Goal: Task Accomplishment & Management: Manage account settings

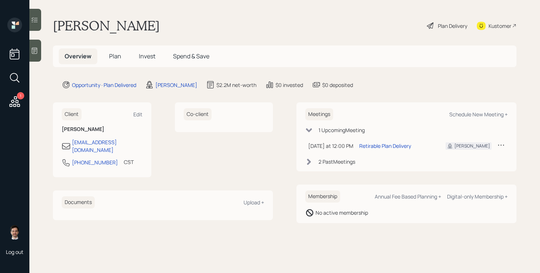
click at [116, 58] on span "Plan" at bounding box center [115, 56] width 12 height 8
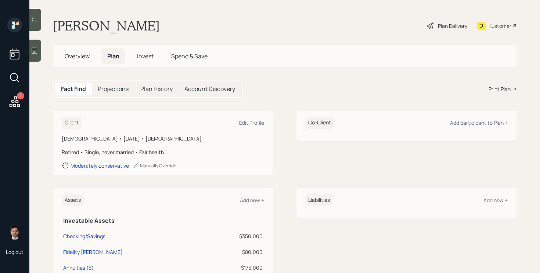
click at [454, 24] on div "Plan Delivery" at bounding box center [452, 26] width 29 height 8
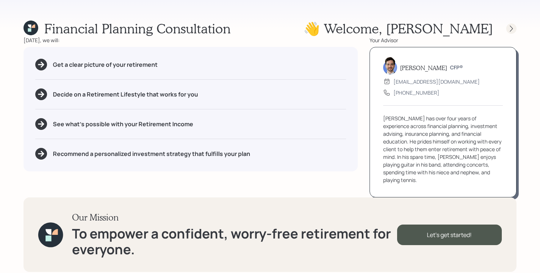
click at [513, 27] on icon at bounding box center [511, 28] width 7 height 7
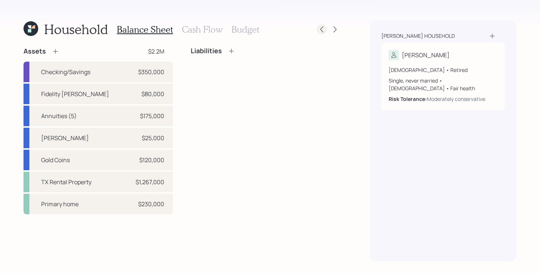
click at [321, 31] on icon at bounding box center [321, 29] width 7 height 7
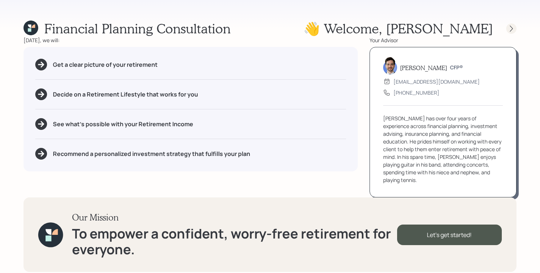
click at [511, 31] on icon at bounding box center [511, 28] width 7 height 7
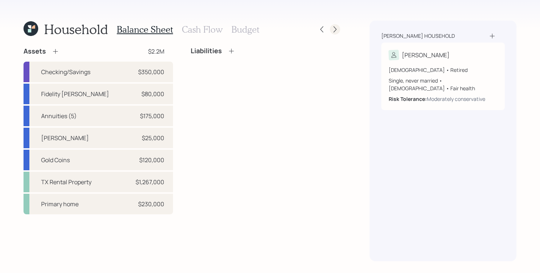
click at [339, 31] on div at bounding box center [335, 29] width 10 height 10
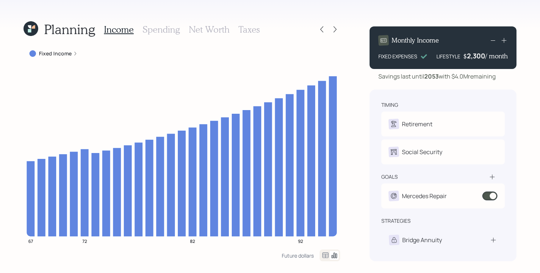
click at [339, 31] on div at bounding box center [335, 29] width 10 height 10
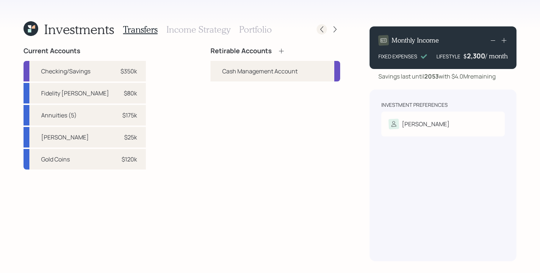
click at [321, 29] on icon at bounding box center [321, 29] width 7 height 7
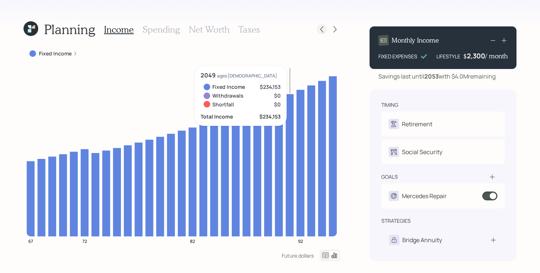
click at [323, 33] on icon at bounding box center [321, 29] width 7 height 7
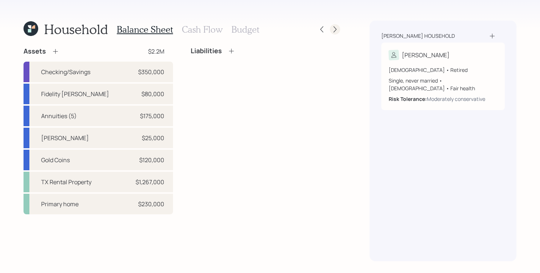
click at [334, 29] on icon at bounding box center [335, 29] width 7 height 7
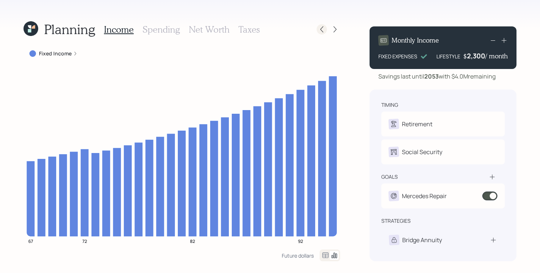
click at [323, 30] on icon at bounding box center [321, 29] width 7 height 7
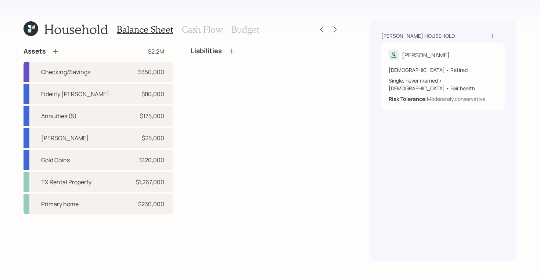
click at [201, 30] on h3 "Cash Flow" at bounding box center [202, 29] width 41 height 11
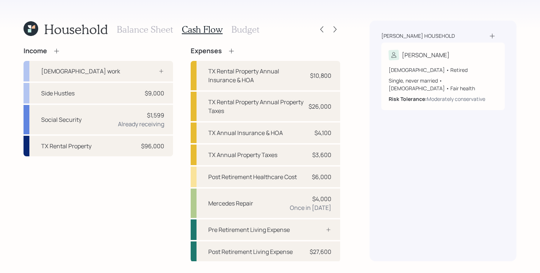
click at [244, 33] on h3 "Budget" at bounding box center [246, 29] width 28 height 11
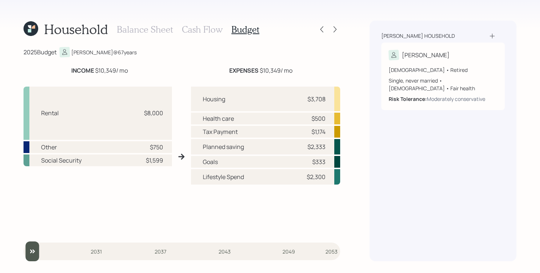
click at [187, 29] on h3 "Cash Flow" at bounding box center [202, 29] width 41 height 11
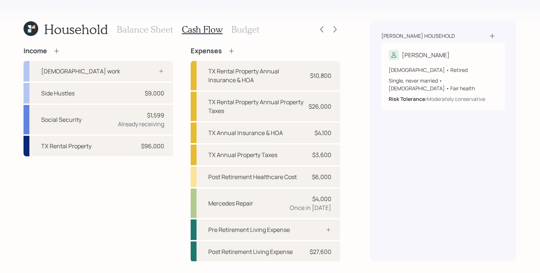
click at [145, 29] on h3 "Balance Sheet" at bounding box center [145, 29] width 56 height 11
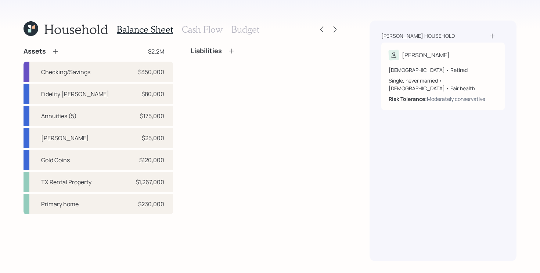
click at [219, 145] on div "Liabilities" at bounding box center [266, 131] width 150 height 168
click at [241, 91] on div "Liabilities" at bounding box center [266, 131] width 150 height 168
click at [236, 103] on div "Liabilities" at bounding box center [266, 131] width 150 height 168
click at [263, 99] on div "Liabilities" at bounding box center [266, 131] width 150 height 168
click at [334, 29] on icon at bounding box center [335, 29] width 7 height 7
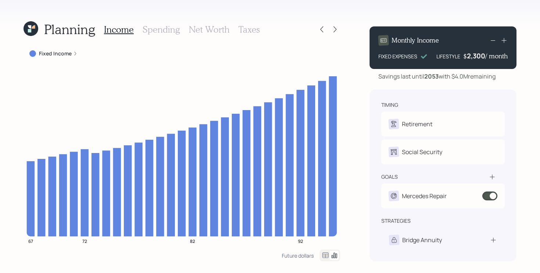
click at [334, 29] on icon at bounding box center [335, 29] width 7 height 7
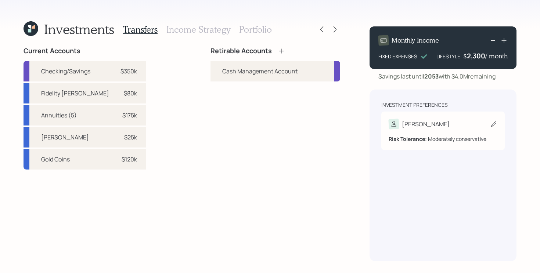
click at [434, 126] on div "[PERSON_NAME]" at bounding box center [443, 124] width 109 height 10
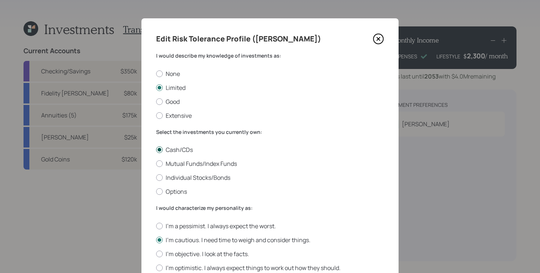
scroll to position [0, 0]
click at [383, 40] on icon at bounding box center [378, 38] width 11 height 11
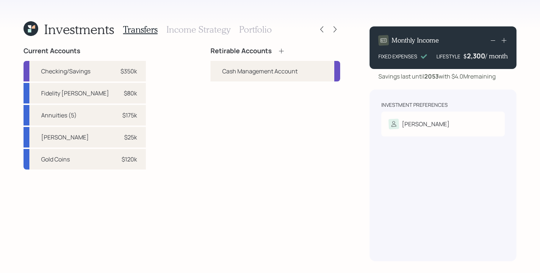
click at [282, 50] on icon at bounding box center [281, 50] width 7 height 7
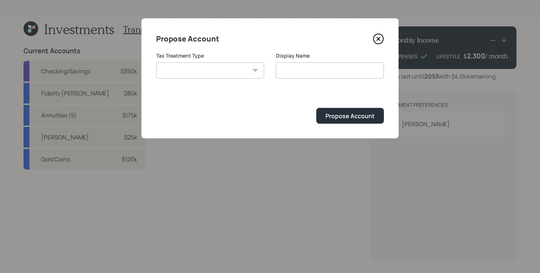
click at [212, 73] on select "[PERSON_NAME] Taxable Traditional" at bounding box center [210, 70] width 108 height 16
select select "[PERSON_NAME]"
click at [156, 62] on select "[PERSON_NAME] Taxable Traditional" at bounding box center [210, 70] width 108 height 16
type input "[PERSON_NAME]"
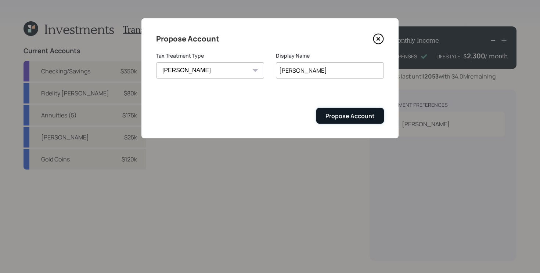
click at [345, 115] on div "Propose Account" at bounding box center [350, 116] width 49 height 8
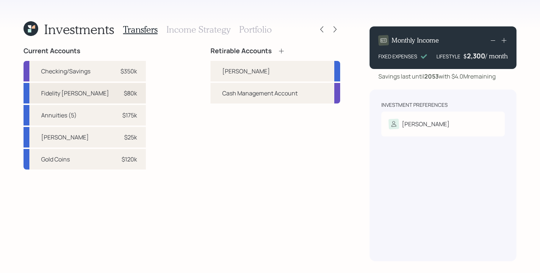
click at [91, 90] on div "Fidelity [PERSON_NAME] $80k" at bounding box center [85, 93] width 122 height 21
click at [242, 74] on div "[PERSON_NAME]" at bounding box center [276, 71] width 130 height 21
select select "da557c28-fdc3-4449-a54d-d82d564ba5ce"
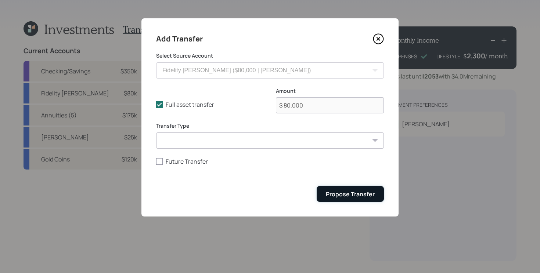
click at [347, 194] on div "Propose Transfer" at bounding box center [350, 194] width 49 height 8
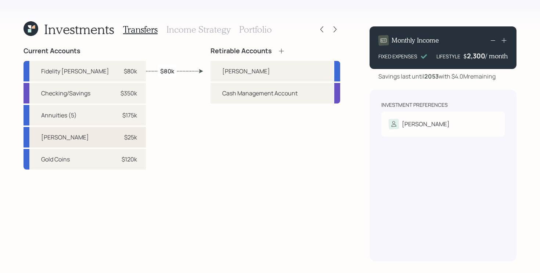
click at [77, 140] on div "[PERSON_NAME] $25k" at bounding box center [85, 137] width 122 height 21
click at [236, 69] on div "[PERSON_NAME]" at bounding box center [276, 71] width 130 height 21
select select "9e16da3a-3d63-4232-9ace-c9f8c66e31fc"
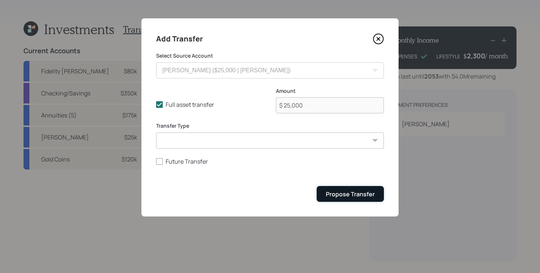
click at [376, 192] on button "Propose Transfer" at bounding box center [350, 194] width 67 height 16
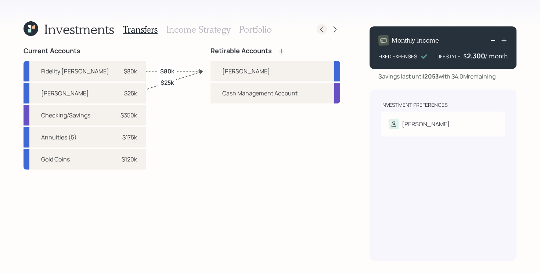
click at [322, 31] on icon at bounding box center [321, 29] width 3 height 6
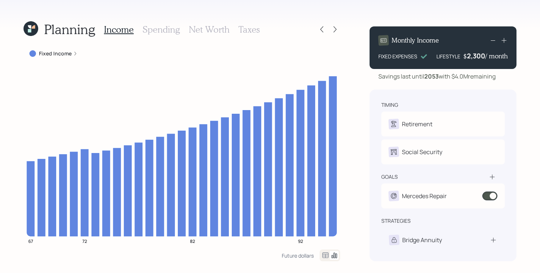
click at [322, 31] on icon at bounding box center [321, 29] width 3 height 6
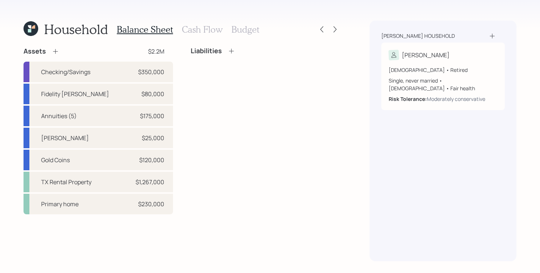
click at [318, 106] on div "Liabilities" at bounding box center [266, 131] width 150 height 168
click at [208, 32] on h3 "Cash Flow" at bounding box center [202, 29] width 41 height 11
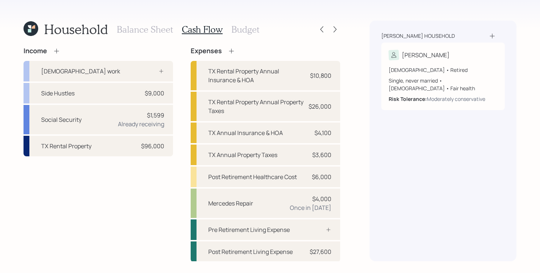
click at [243, 33] on h3 "Budget" at bounding box center [246, 29] width 28 height 11
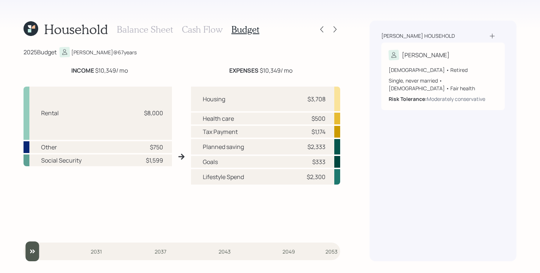
click at [205, 33] on h3 "Cash Flow" at bounding box center [202, 29] width 41 height 11
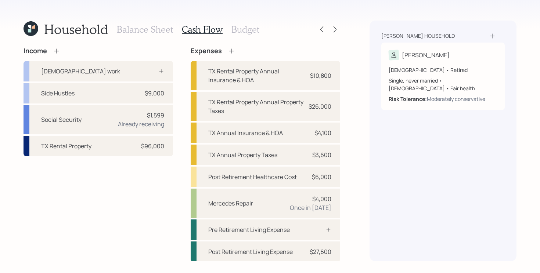
click at [185, 117] on div "Income [DEMOGRAPHIC_DATA] work Side Hustles $9,000 Social Security $1,599 Alrea…" at bounding box center [182, 154] width 317 height 215
click at [180, 107] on div "Income [DEMOGRAPHIC_DATA] work Side Hustles $9,000 Social Security $1,599 Alrea…" at bounding box center [182, 154] width 317 height 215
click at [332, 30] on icon at bounding box center [335, 29] width 7 height 7
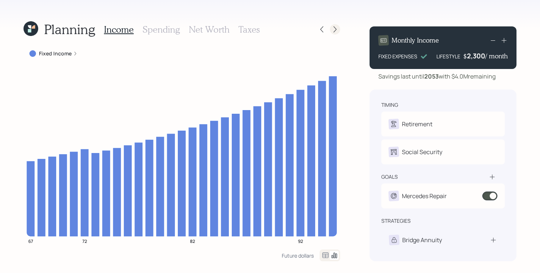
click at [334, 27] on icon at bounding box center [335, 29] width 3 height 6
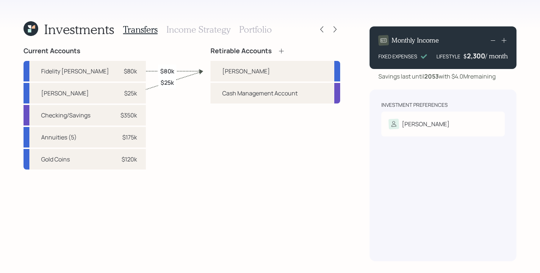
click at [283, 51] on icon at bounding box center [281, 50] width 7 height 7
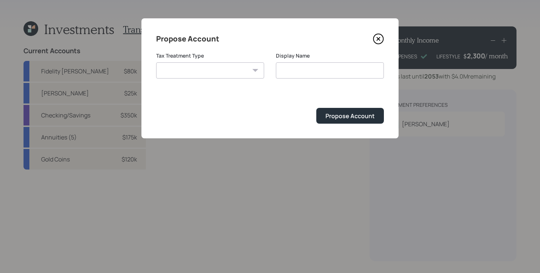
click at [223, 69] on select "[PERSON_NAME] Taxable Traditional" at bounding box center [210, 70] width 108 height 16
select select "taxable"
click at [156, 62] on select "[PERSON_NAME] Taxable Traditional" at bounding box center [210, 70] width 108 height 16
type input "Taxable"
click at [339, 117] on div "Propose Account" at bounding box center [350, 116] width 49 height 8
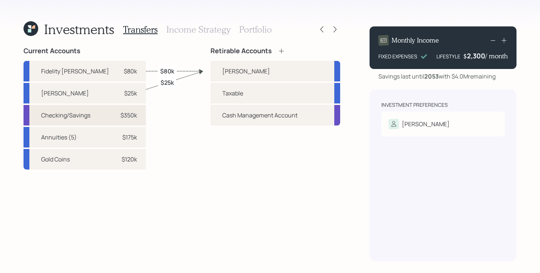
click at [115, 118] on div "$350k" at bounding box center [126, 115] width 22 height 9
click at [258, 88] on div "Taxable" at bounding box center [276, 93] width 130 height 21
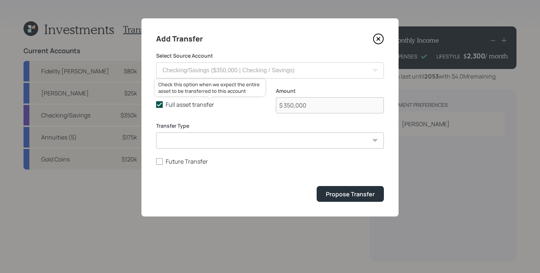
click at [157, 106] on icon at bounding box center [159, 104] width 7 height 7
click at [156, 105] on input "Full asset transfer" at bounding box center [156, 105] width 0 height 0
checkbox input "false"
click at [327, 108] on input "$ 350,000" at bounding box center [330, 105] width 108 height 16
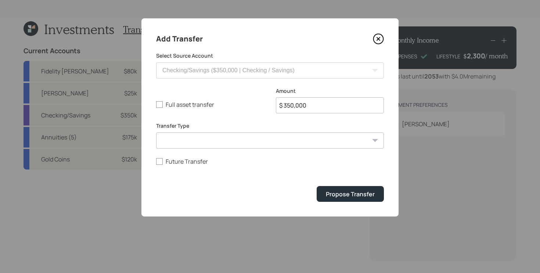
click at [327, 108] on input "$ 350,000" at bounding box center [330, 105] width 108 height 16
type input "$ 320,000"
click at [317, 186] on button "Propose Transfer" at bounding box center [350, 194] width 67 height 16
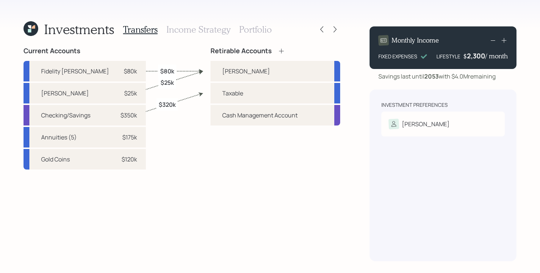
click at [175, 236] on div "Current Accounts Fidelity [PERSON_NAME] $80k [PERSON_NAME] $25k Checking/Saving…" at bounding box center [182, 154] width 317 height 215
click at [257, 33] on h3 "Portfolio" at bounding box center [255, 29] width 33 height 11
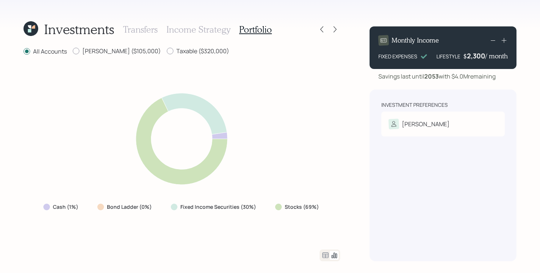
click at [325, 256] on icon at bounding box center [325, 255] width 9 height 9
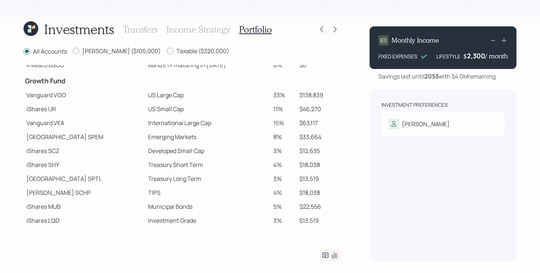
scroll to position [125, 0]
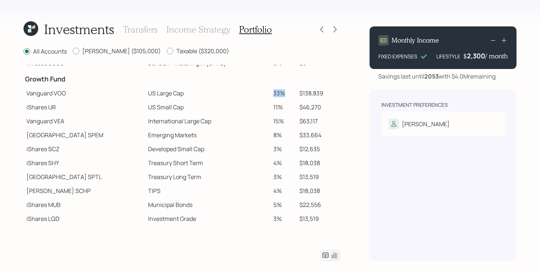
drag, startPoint x: 281, startPoint y: 94, endPoint x: 186, endPoint y: 94, distance: 94.5
click at [186, 94] on tr "Vanguard VOO US Large Cap 33% $138,839" at bounding box center [182, 93] width 317 height 14
click at [165, 93] on td "US Large Cap" at bounding box center [207, 93] width 125 height 14
click at [112, 106] on td "iShares IJR" at bounding box center [85, 107] width 122 height 14
drag, startPoint x: 108, startPoint y: 107, endPoint x: 294, endPoint y: 106, distance: 186.3
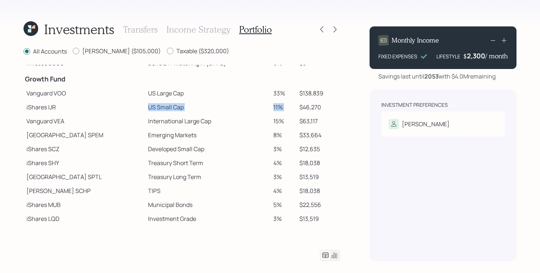
click at [294, 106] on tr "iShares IJR US Small Cap 11% $46,270" at bounding box center [182, 107] width 317 height 14
click at [284, 118] on td "15%" at bounding box center [284, 121] width 26 height 14
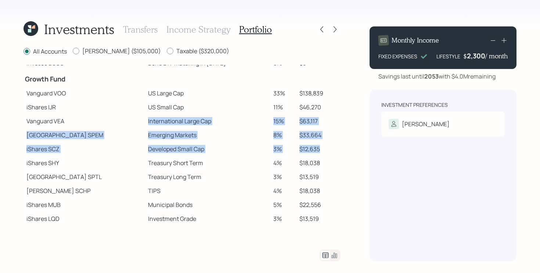
drag, startPoint x: 117, startPoint y: 122, endPoint x: 327, endPoint y: 148, distance: 211.8
click at [327, 148] on tbody "Spend Fund CASH Cash (Account Management) 1% $4,250 Stability Fund Invesco BSCP…" at bounding box center [182, 103] width 317 height 327
click at [327, 148] on td "$12,635" at bounding box center [319, 149] width 44 height 14
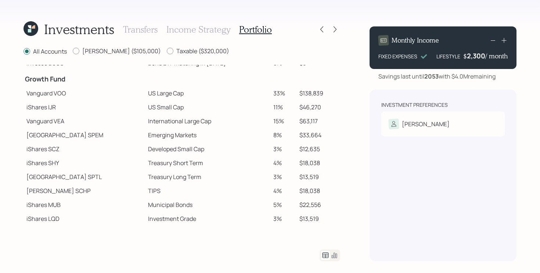
scroll to position [163, 0]
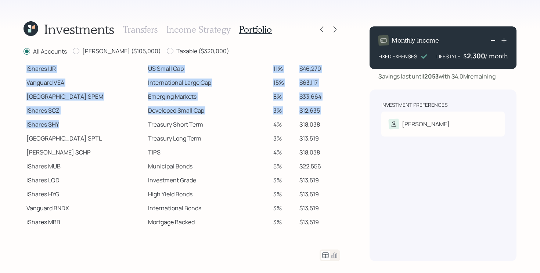
drag, startPoint x: 115, startPoint y: 125, endPoint x: 334, endPoint y: 231, distance: 242.8
click at [334, 231] on div "All Accounts [PERSON_NAME] ($105,000) Taxable ($320,000) Spend Fund CASH Cash (…" at bounding box center [182, 154] width 317 height 215
click at [297, 173] on td "$22,556" at bounding box center [319, 167] width 44 height 14
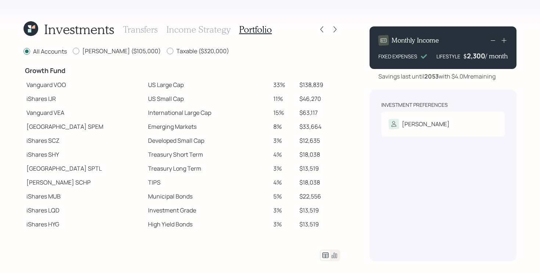
scroll to position [134, 0]
click at [243, 177] on td "TIPS" at bounding box center [207, 182] width 125 height 14
click at [322, 29] on icon at bounding box center [321, 29] width 7 height 7
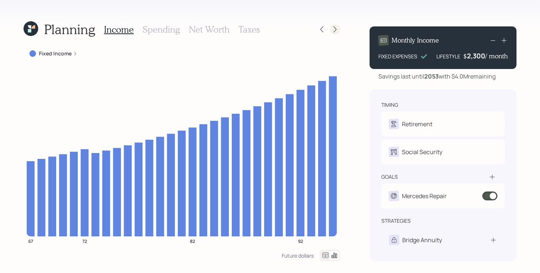
click at [335, 31] on icon at bounding box center [335, 29] width 3 height 6
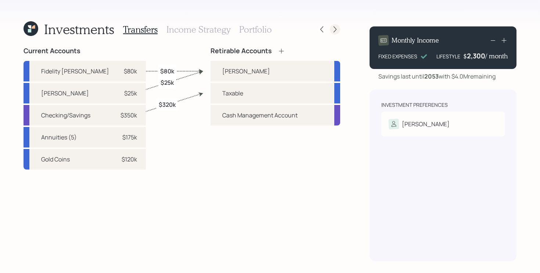
click at [336, 31] on icon at bounding box center [335, 29] width 7 height 7
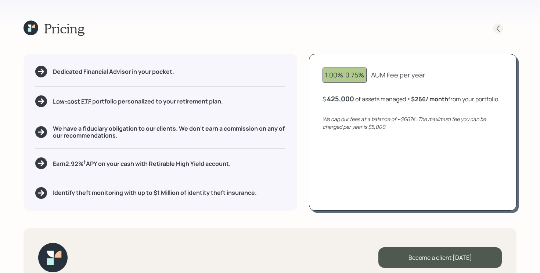
click at [500, 31] on icon at bounding box center [498, 28] width 7 height 7
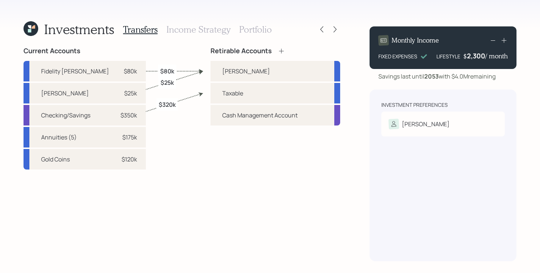
click at [254, 29] on h3 "Portfolio" at bounding box center [255, 29] width 33 height 11
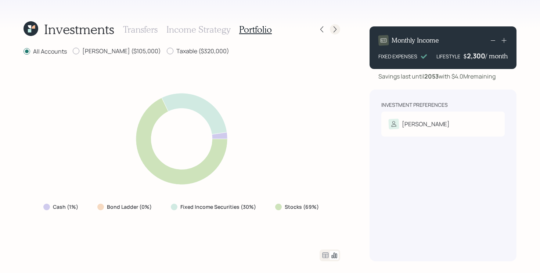
click at [334, 32] on icon at bounding box center [335, 29] width 7 height 7
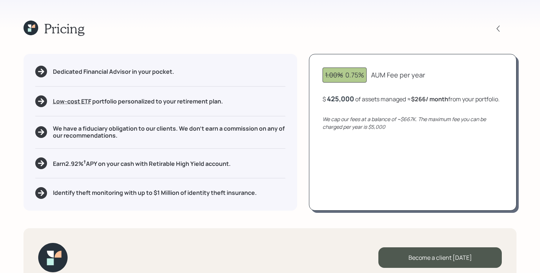
click at [8, 130] on div "Pricing Dedicated Financial Advisor in your pocket. Low-cost ETF Retirable uses…" at bounding box center [270, 136] width 540 height 273
click at [347, 97] on div "425,000" at bounding box center [340, 98] width 27 height 9
click at [347, 97] on div "425000" at bounding box center [339, 98] width 25 height 9
click at [307, 225] on div "Pricing Dedicated Financial Advisor in your pocket. Low-cost ETF Retirable uses…" at bounding box center [270, 136] width 540 height 273
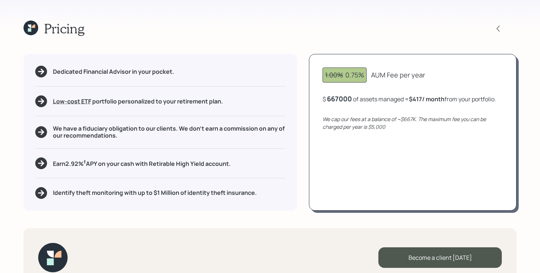
click at [348, 97] on div "667000" at bounding box center [339, 98] width 25 height 9
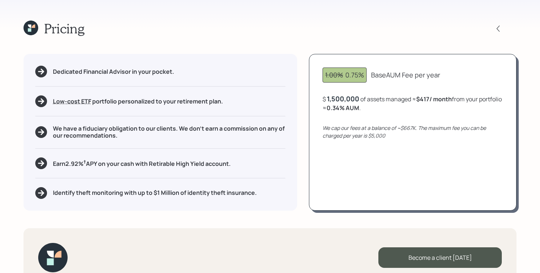
click at [297, 223] on div "Pricing Dedicated Financial Advisor in your pocket. Low-cost ETF Retirable uses…" at bounding box center [270, 136] width 540 height 273
click at [358, 98] on div "$ 1,500,000 of assets managed ≈ $417 / month from your portfolio ≈ 0.34 % AUM ." at bounding box center [413, 103] width 180 height 18
click at [358, 98] on div "$ 1500000 of assets managed ≈ $417 / month from your portfolio ≈ 0.34 % AUM ." at bounding box center [413, 103] width 180 height 18
click at [348, 99] on div "1500000" at bounding box center [341, 98] width 29 height 9
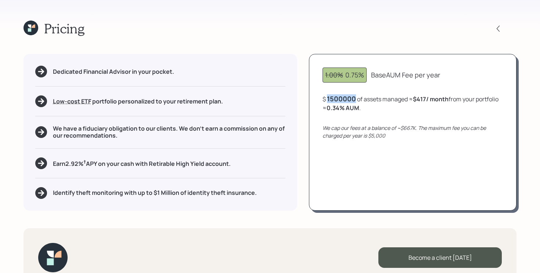
click at [348, 99] on div "1500000" at bounding box center [341, 98] width 29 height 9
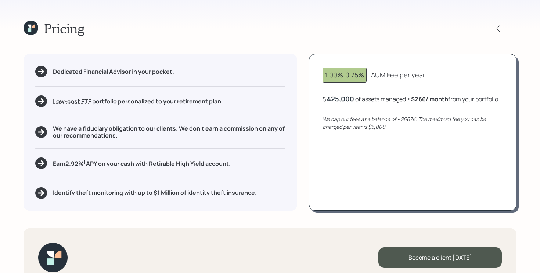
click at [332, 226] on div "Pricing Dedicated Financial Advisor in your pocket. Low-cost ETF Retirable uses…" at bounding box center [270, 136] width 540 height 273
